Goal: Find specific fact: Find specific fact

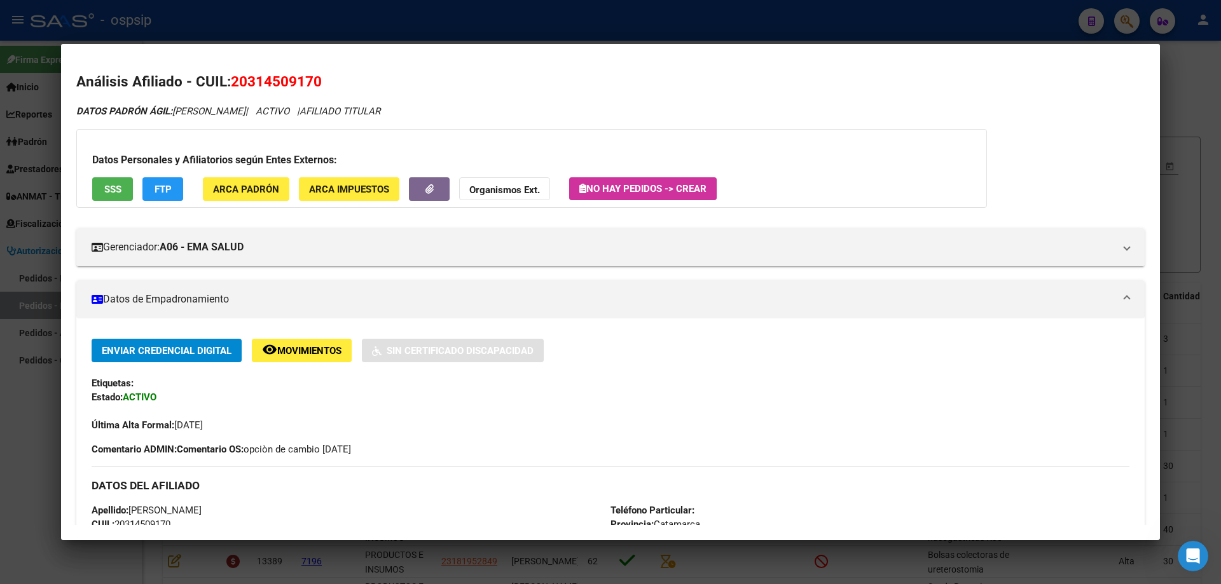
scroll to position [363, 0]
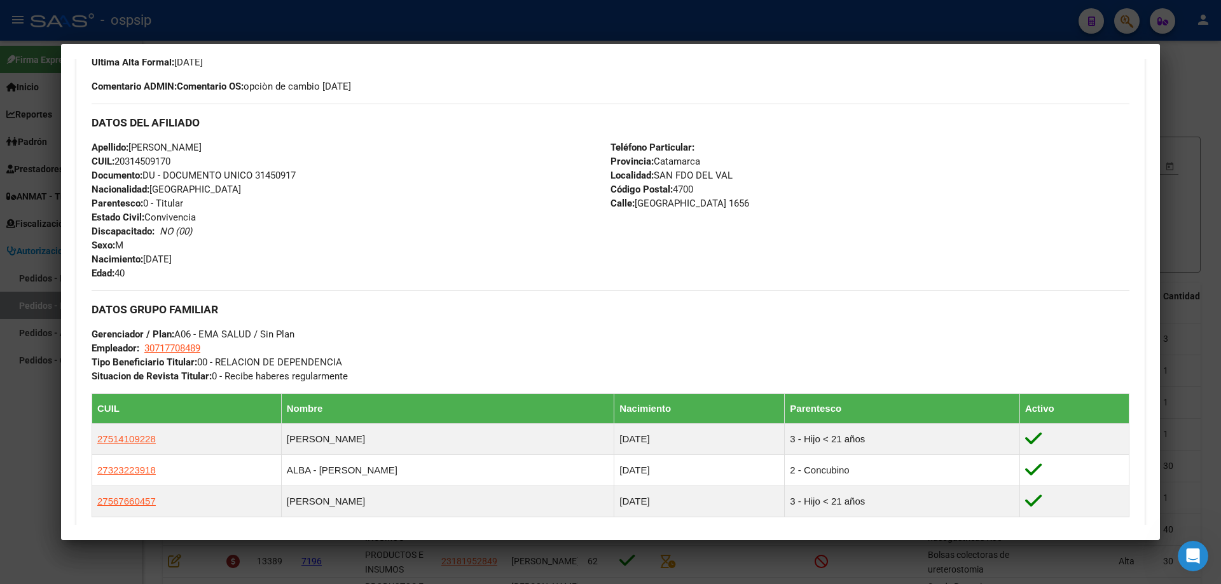
click at [1188, 100] on div at bounding box center [610, 292] width 1221 height 584
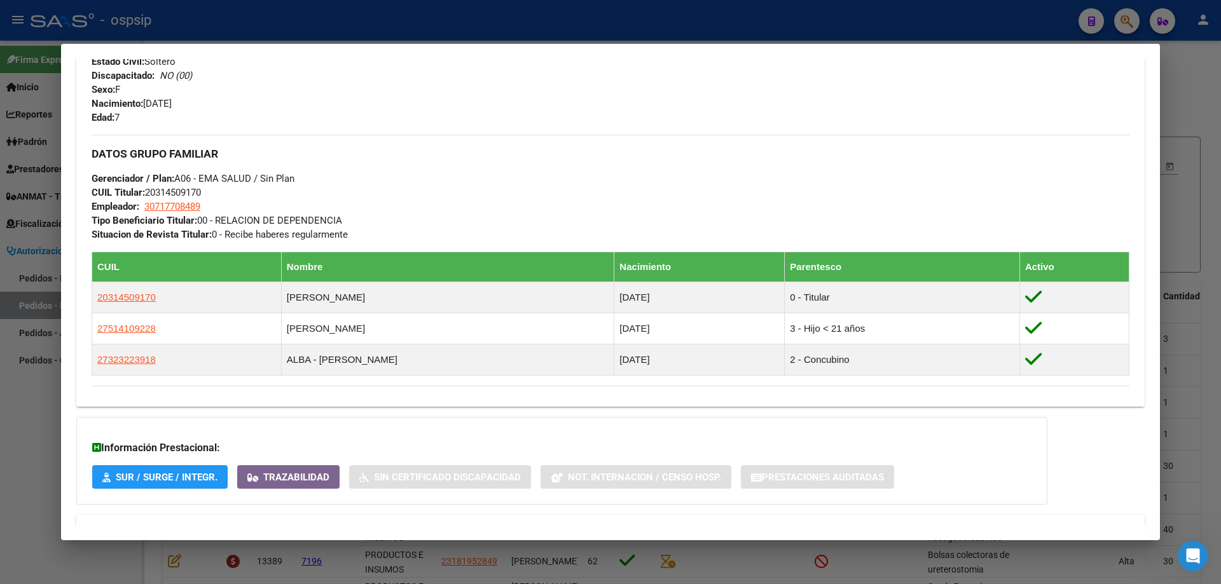
click at [1183, 74] on div at bounding box center [610, 292] width 1221 height 584
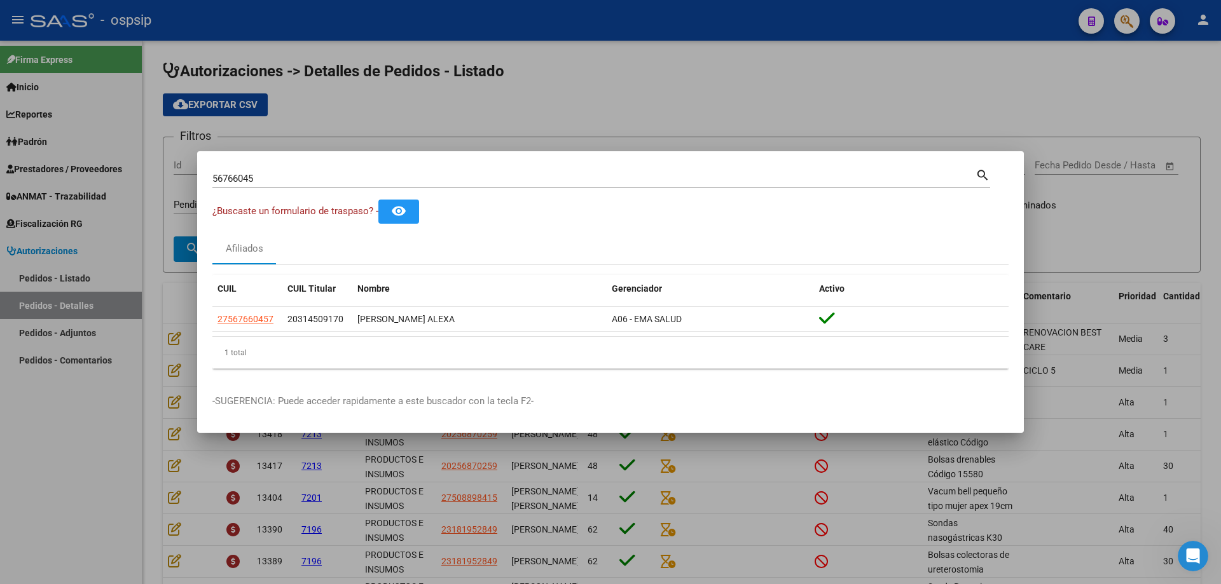
click at [666, 188] on div "56766045 Buscar (apellido, dni, [PERSON_NAME], [PERSON_NAME], cuit, obra social)" at bounding box center [593, 178] width 763 height 19
click at [665, 181] on input "56766045" at bounding box center [593, 178] width 763 height 11
type input "23116196"
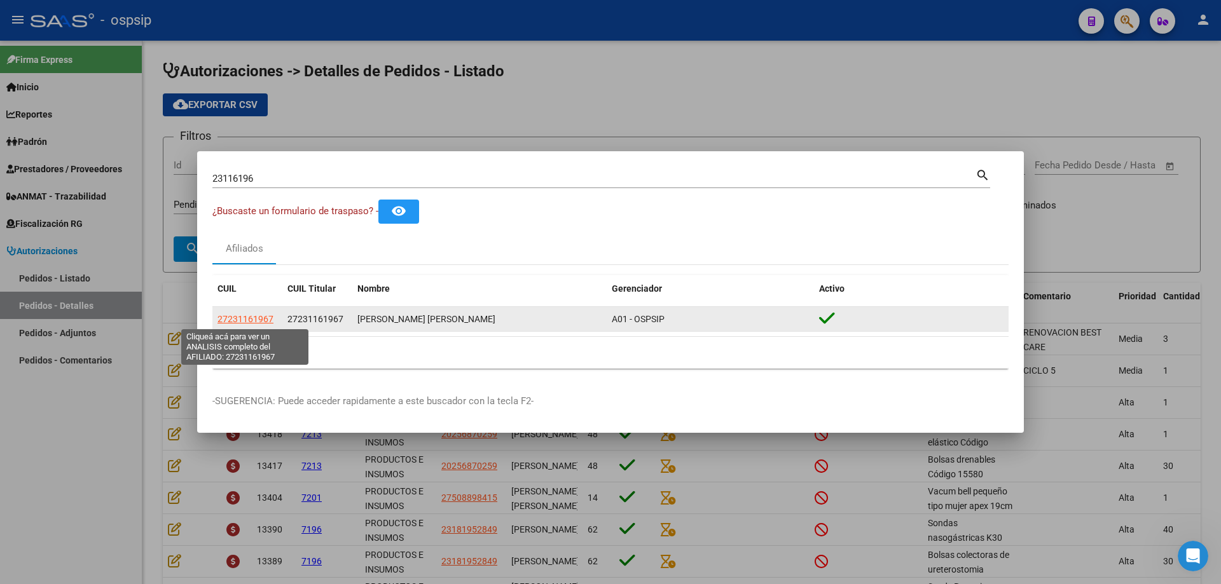
click at [236, 321] on span "27231161967" at bounding box center [245, 319] width 56 height 10
type textarea "27231161967"
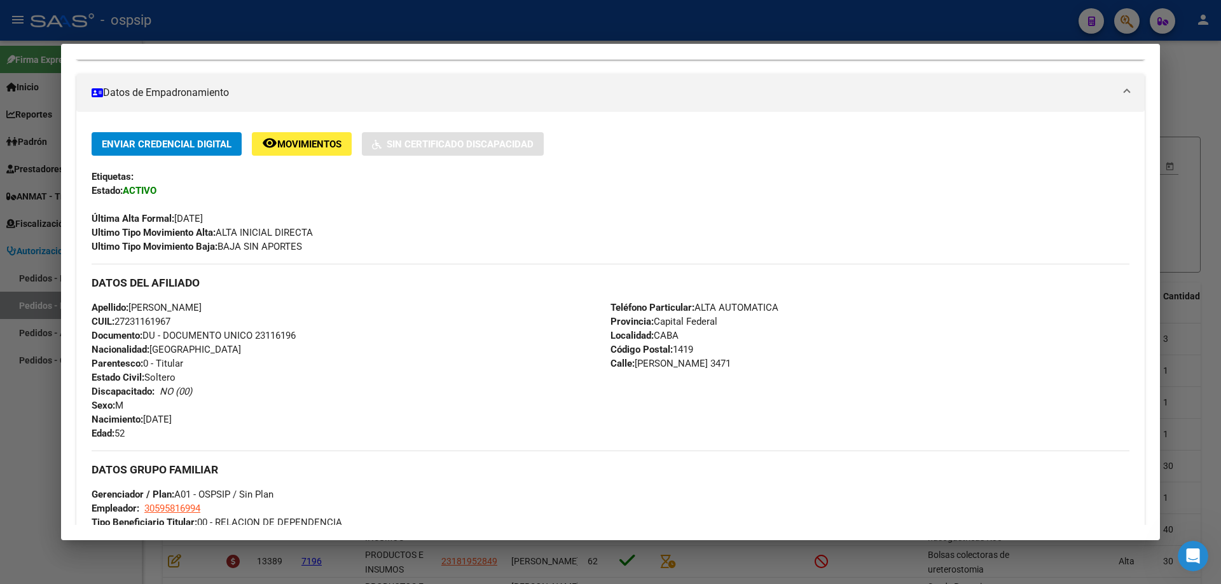
scroll to position [217, 0]
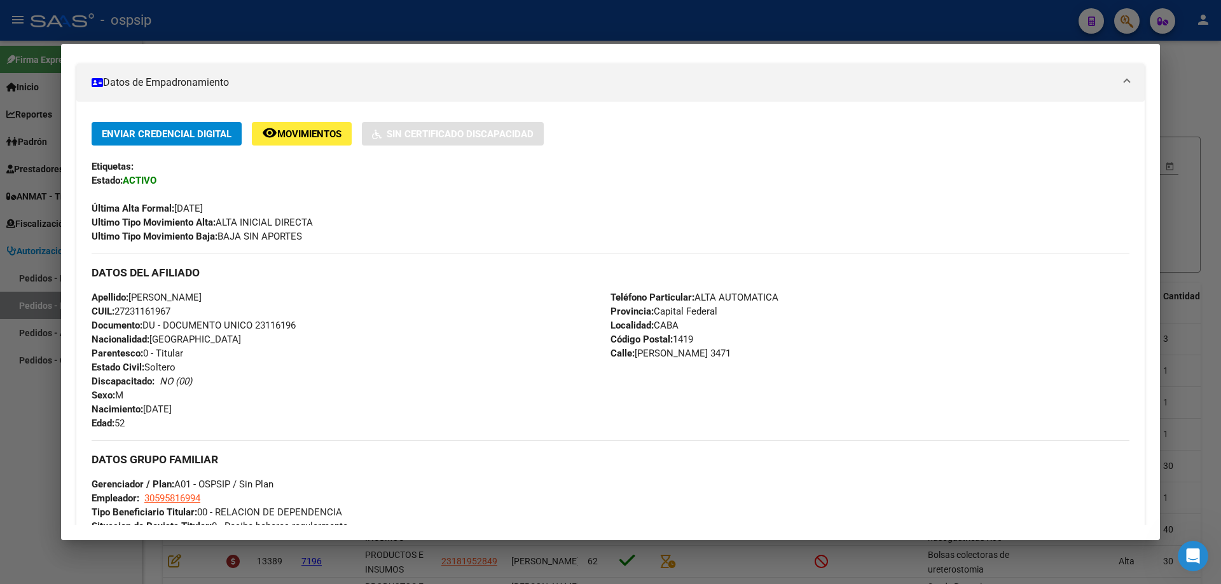
click at [278, 326] on span "Documento: DU - DOCUMENTO UNICO 23116196" at bounding box center [194, 325] width 204 height 11
click at [149, 313] on span "CUIL: 27231161967" at bounding box center [131, 311] width 79 height 11
copy span "27231161967"
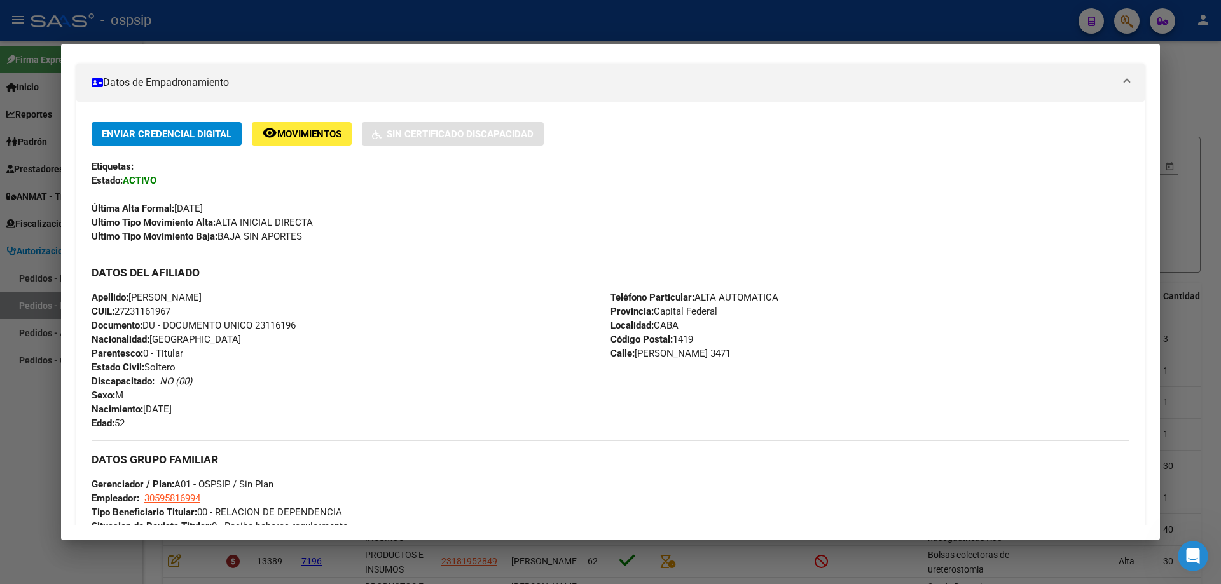
click at [1176, 209] on div at bounding box center [610, 292] width 1221 height 584
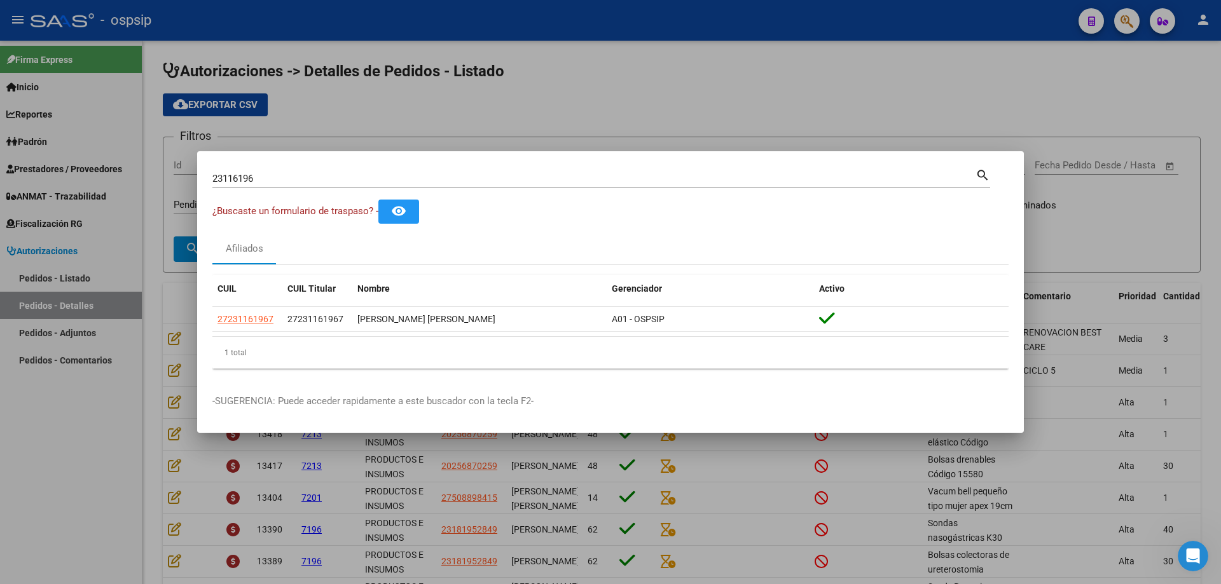
click at [815, 180] on input "23116196" at bounding box center [593, 178] width 763 height 11
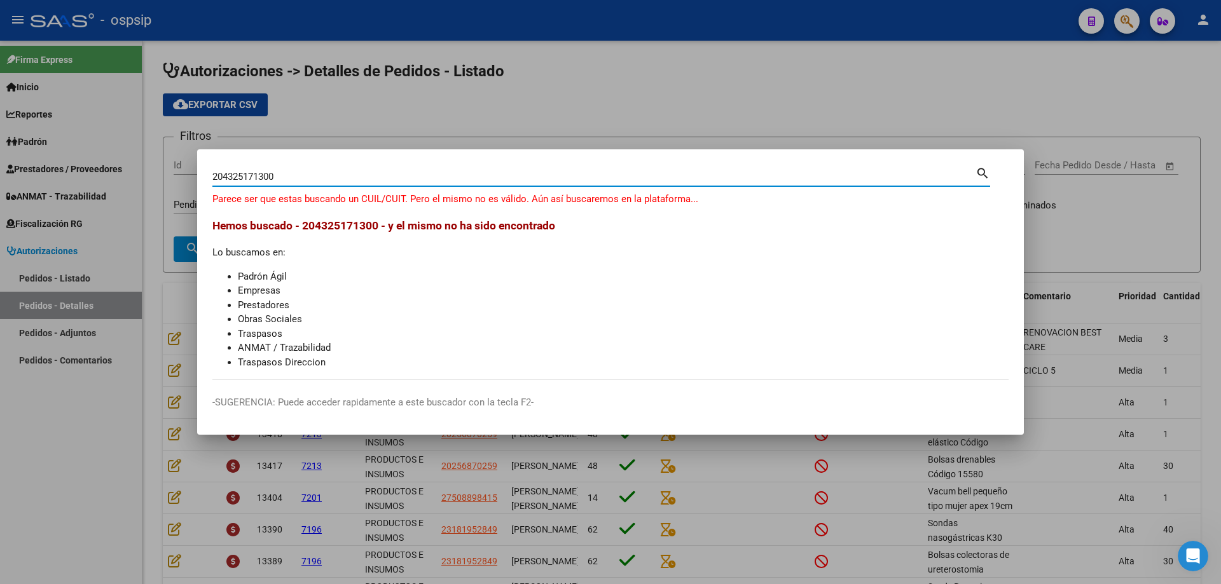
click at [289, 174] on input "204325171300" at bounding box center [593, 176] width 763 height 11
click at [292, 174] on input "204325171300" at bounding box center [593, 176] width 763 height 11
type input "43251713"
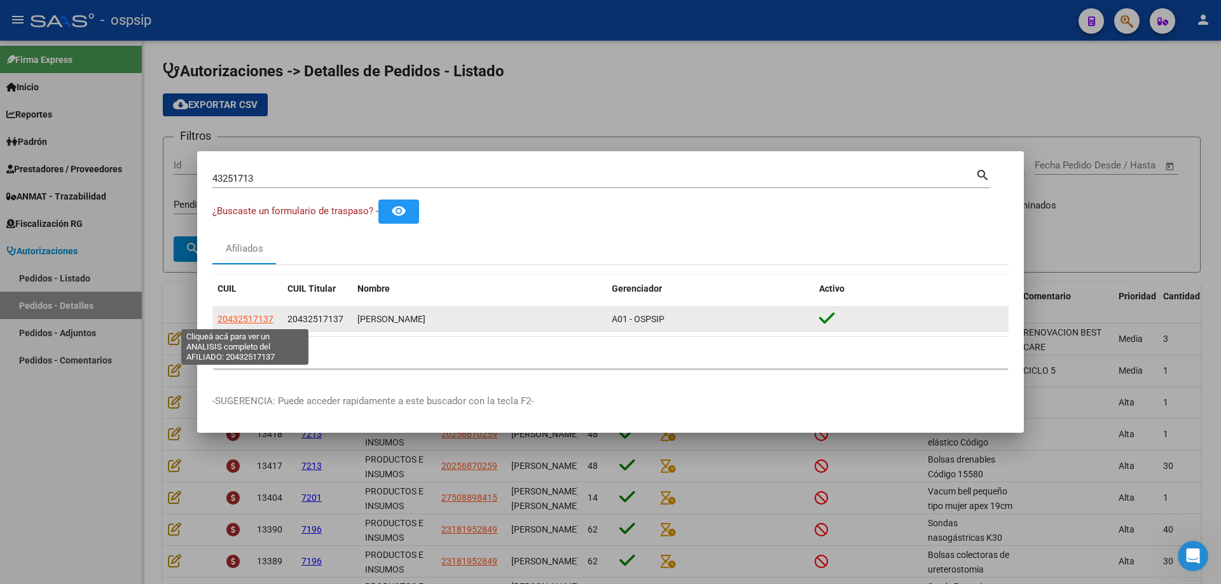
click at [240, 314] on span "20432517137" at bounding box center [245, 319] width 56 height 10
type textarea "20432517137"
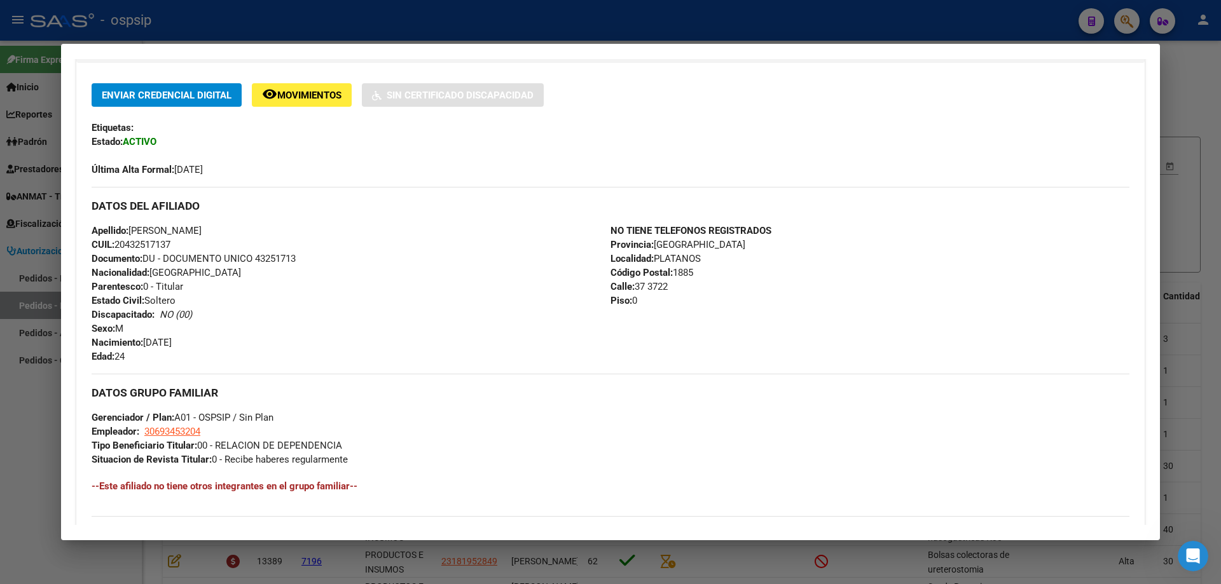
scroll to position [318, 0]
